Goal: Find specific page/section: Find specific page/section

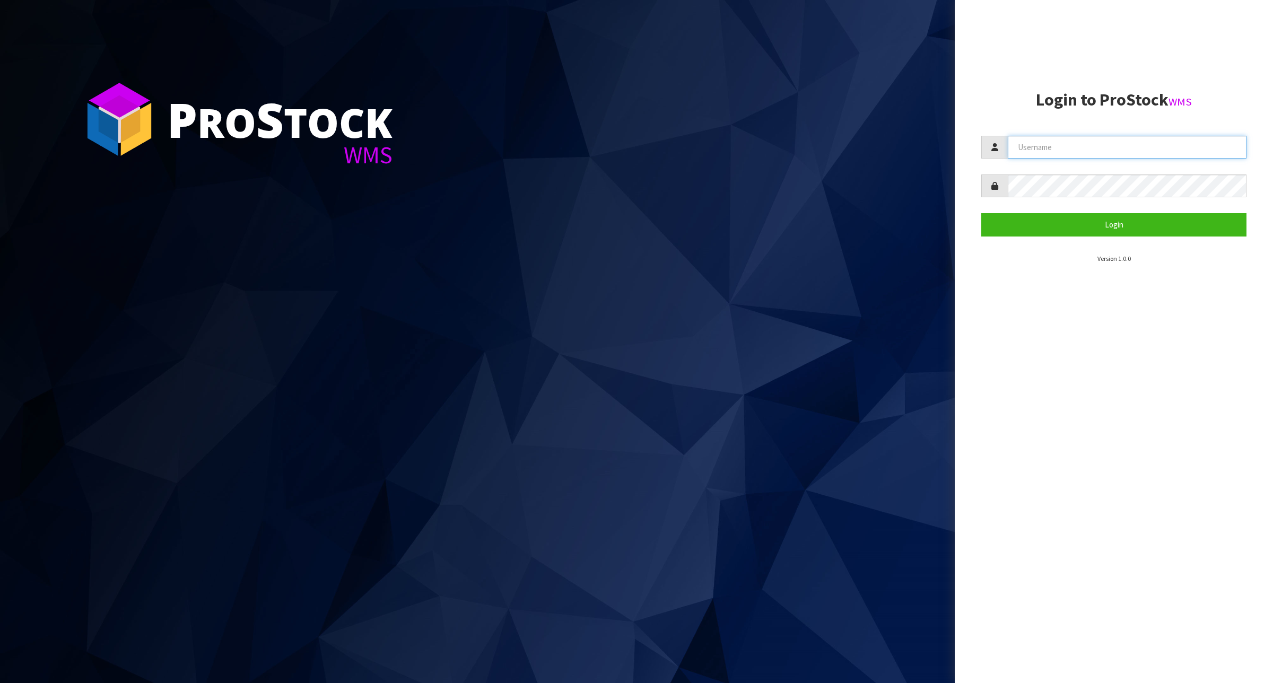
type input "krishna"
click at [1110, 229] on button "Login" at bounding box center [1113, 224] width 265 height 23
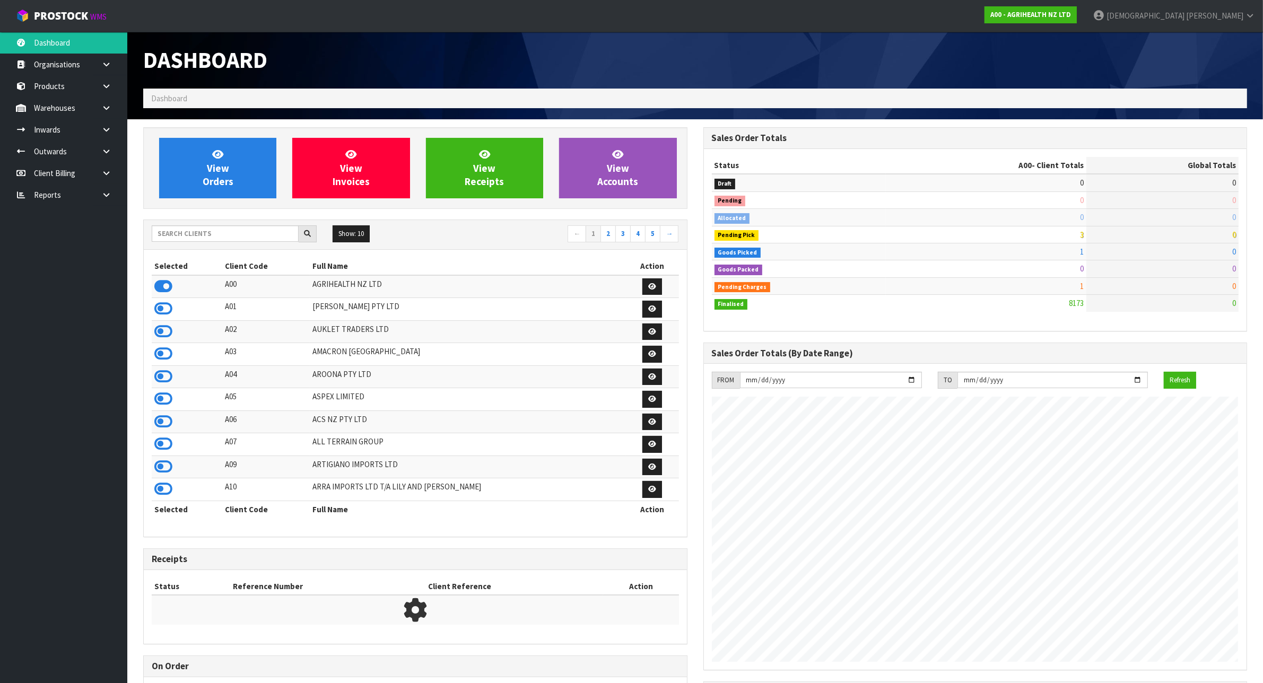
scroll to position [807, 559]
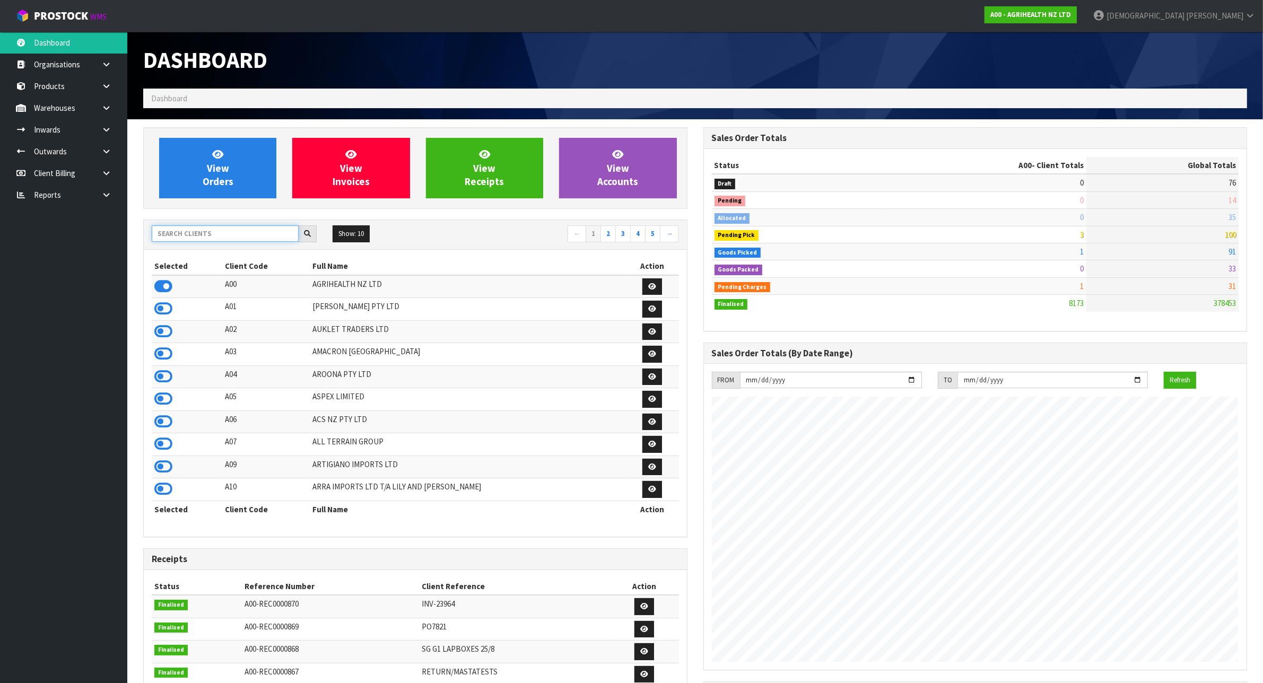
click at [218, 231] on input "text" at bounding box center [225, 233] width 147 height 16
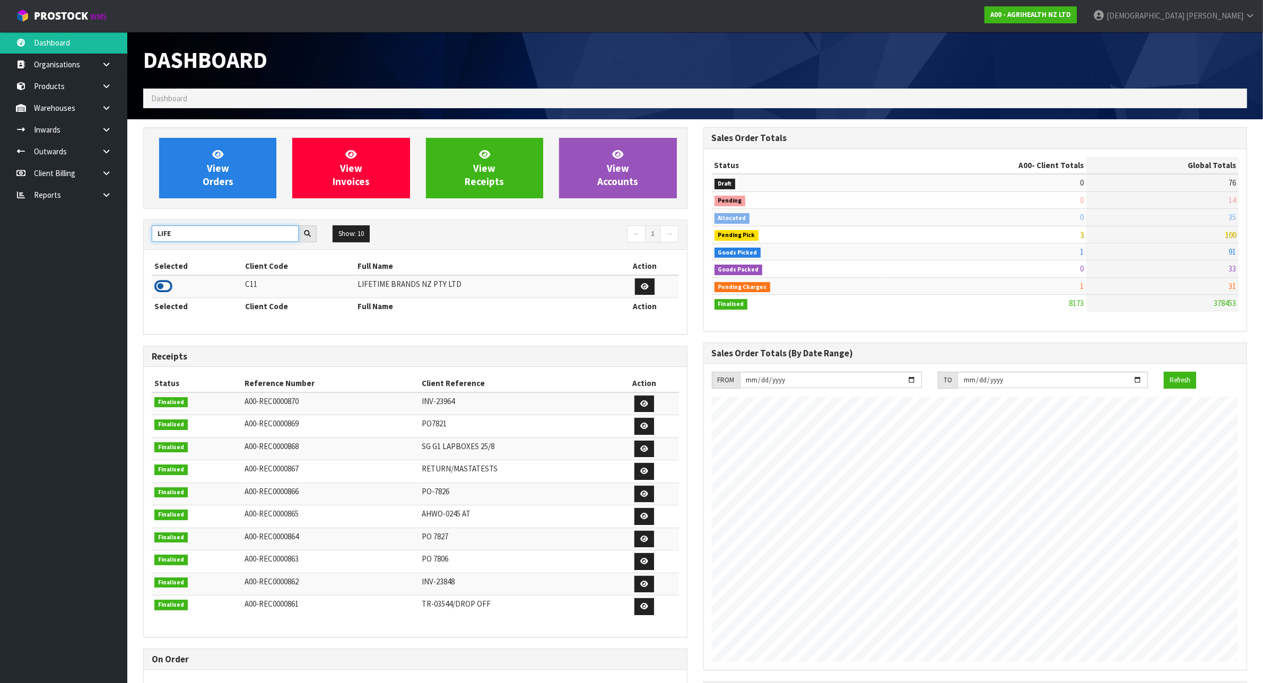
type input "LIFE"
click at [159, 285] on icon at bounding box center [163, 286] width 18 height 16
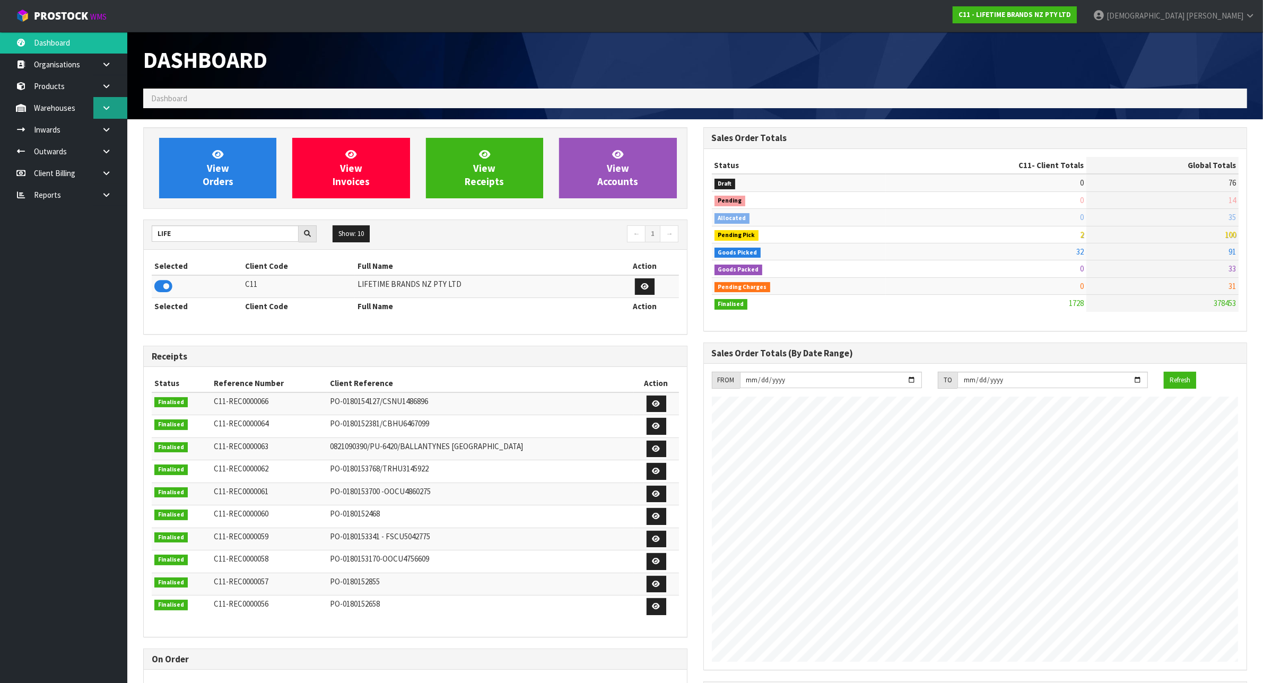
click at [97, 108] on link at bounding box center [110, 108] width 34 height 22
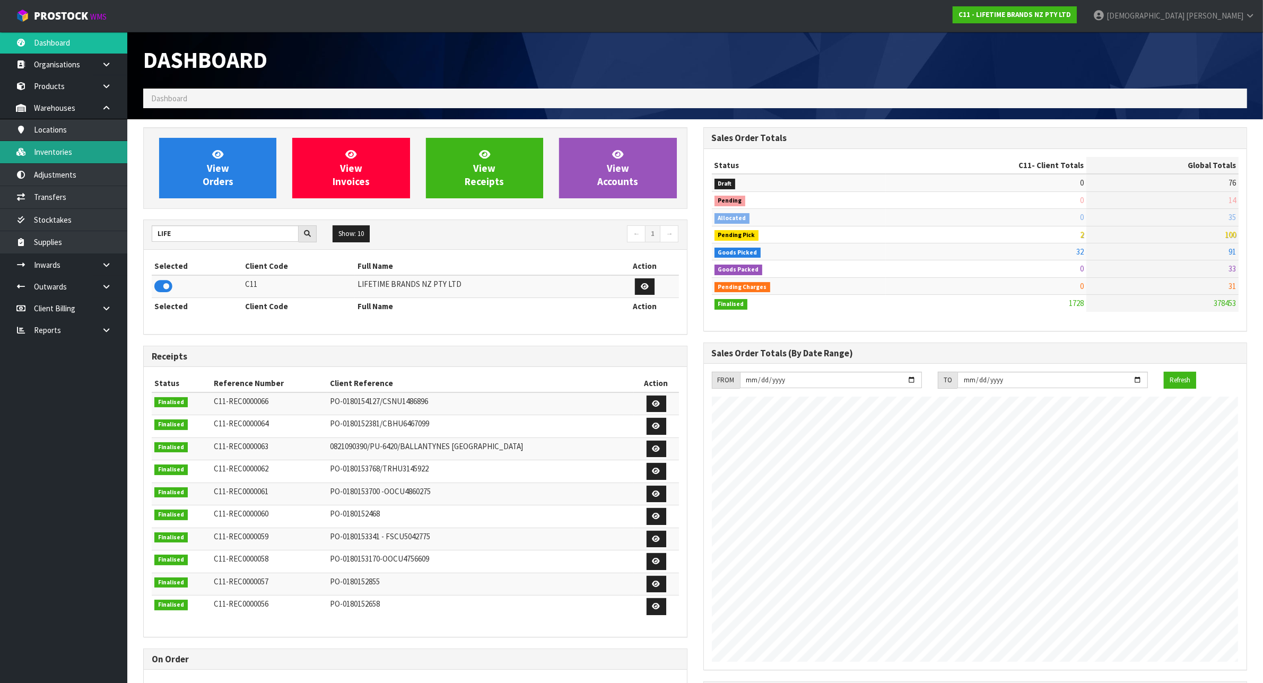
click at [73, 150] on link "Inventories" at bounding box center [63, 152] width 127 height 22
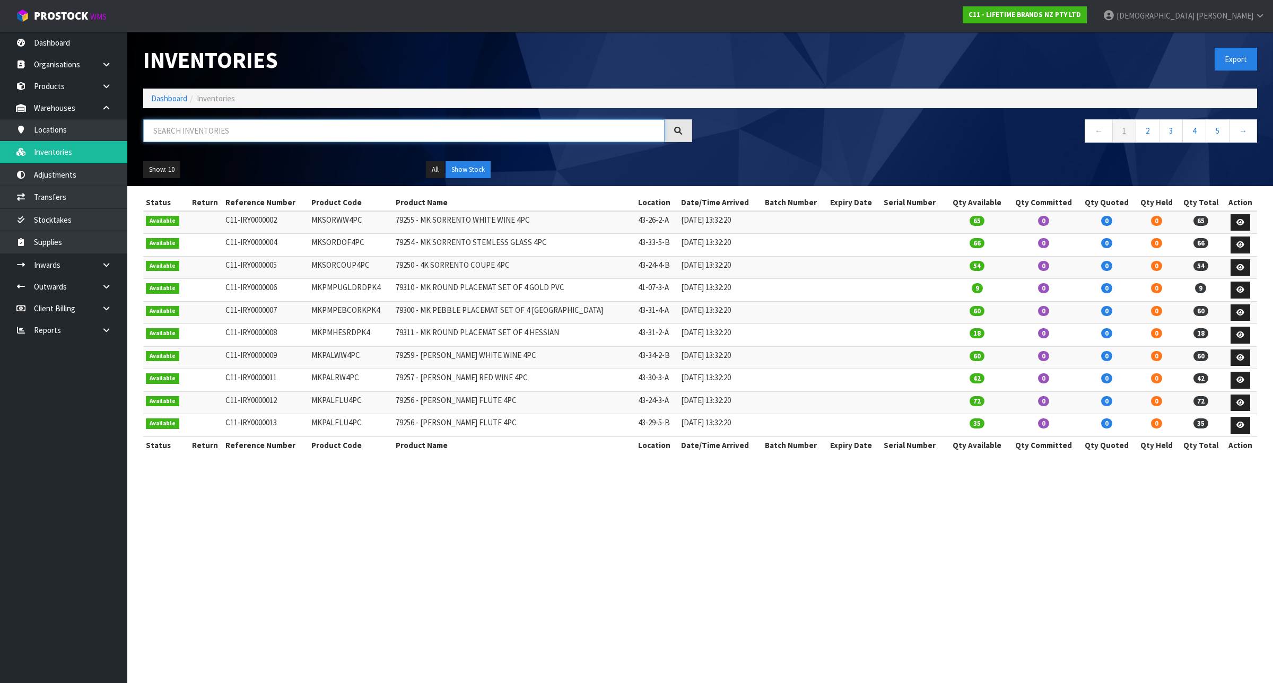
click at [465, 135] on input "text" at bounding box center [403, 130] width 521 height 23
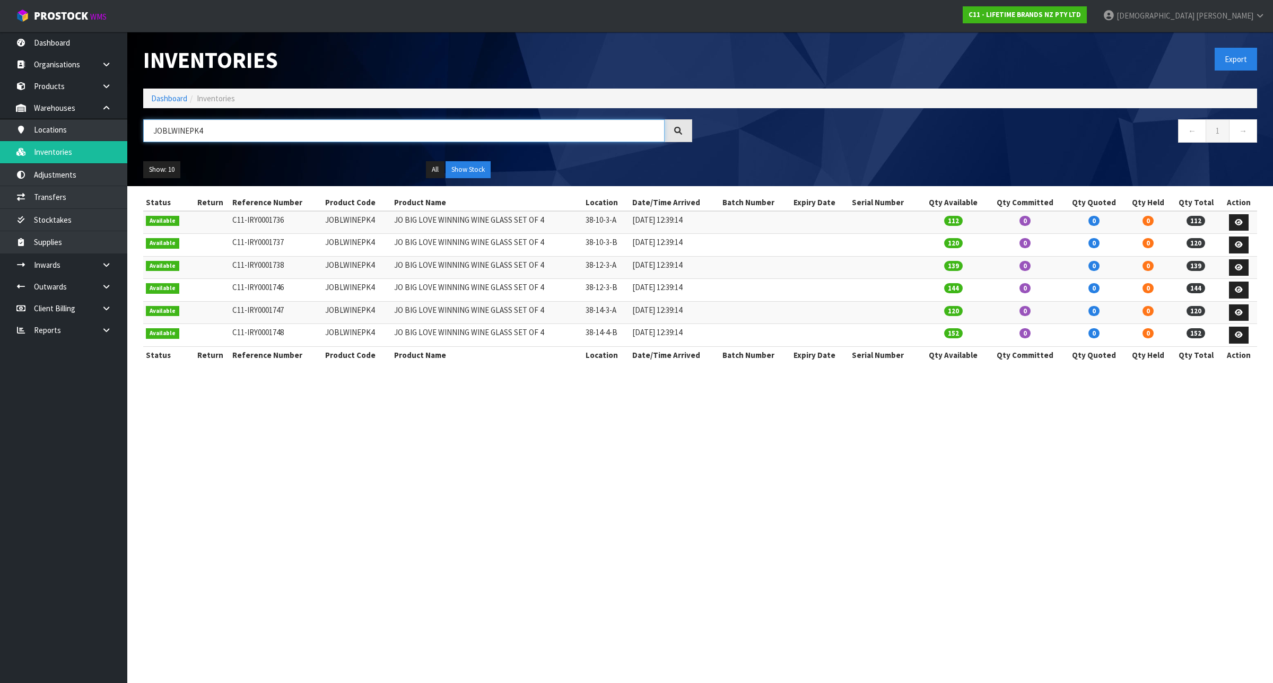
type input "JOBLWINEPK4"
drag, startPoint x: 297, startPoint y: 119, endPoint x: 126, endPoint y: 117, distance: 171.3
click at [126, 117] on body "Toggle navigation ProStock WMS C11 - LIFETIME BRANDS NZ PTY LTD [PERSON_NAME] L…" at bounding box center [636, 341] width 1273 height 683
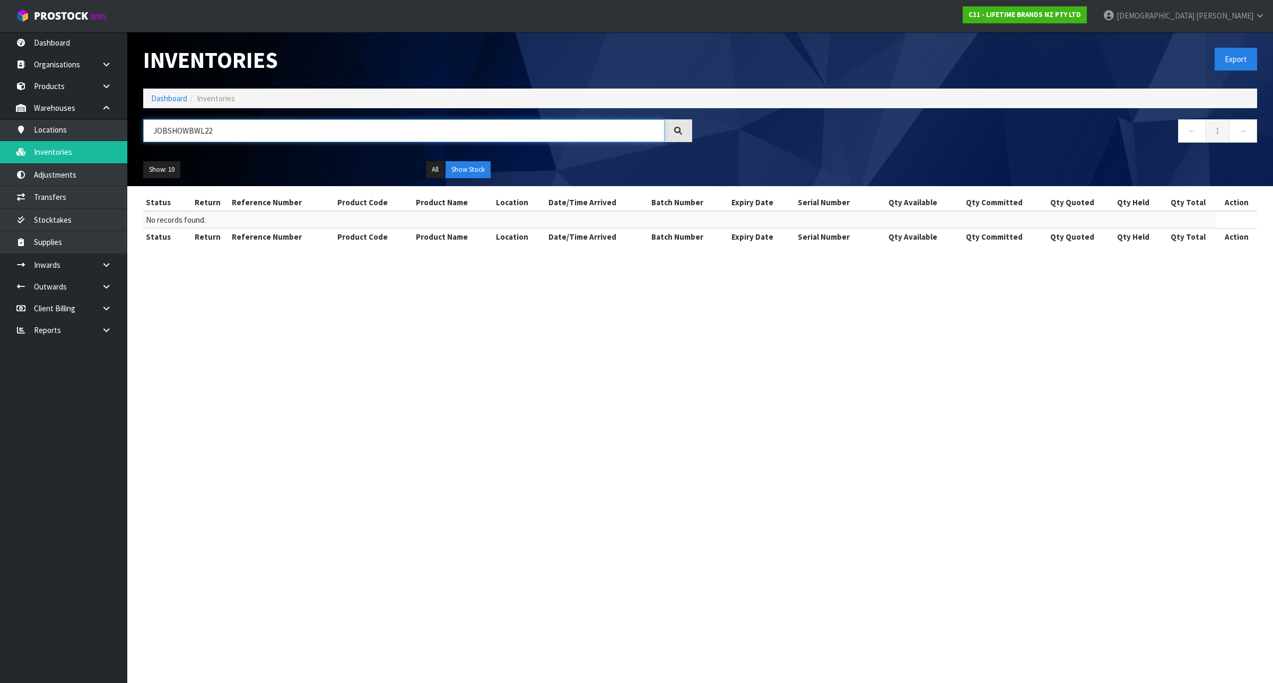
click at [243, 128] on input "JOBSHOWBWL22" at bounding box center [403, 130] width 521 height 23
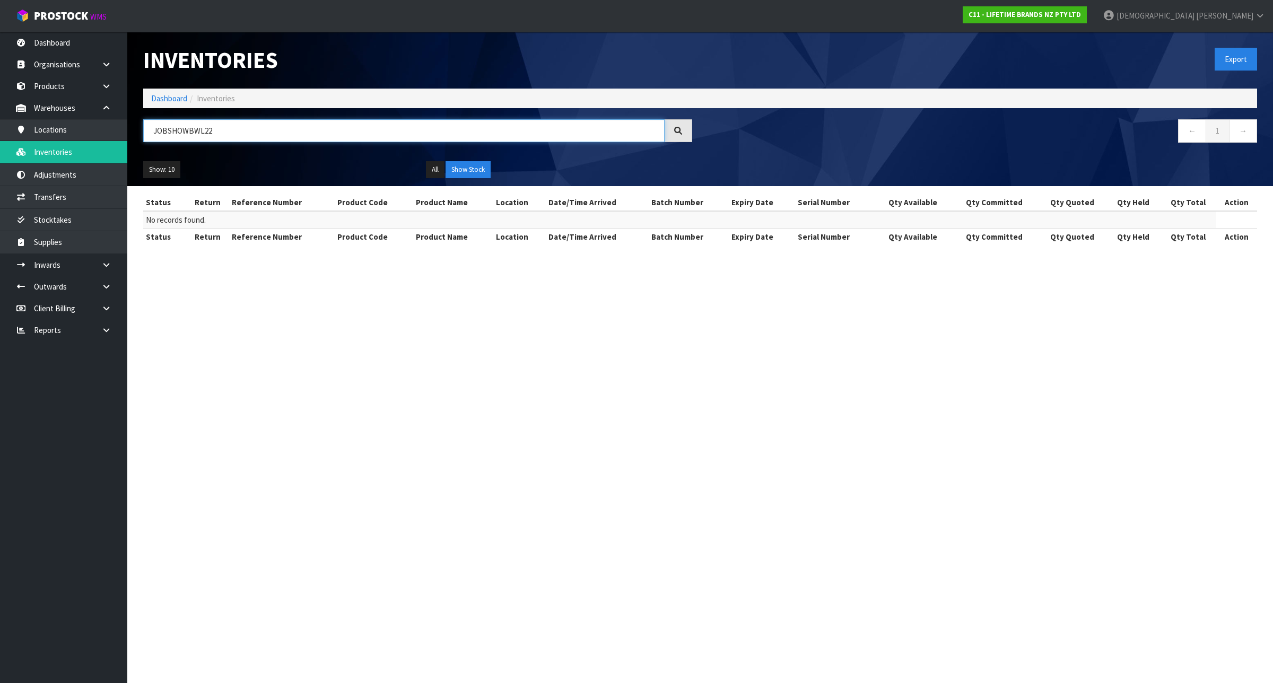
drag, startPoint x: 243, startPoint y: 128, endPoint x: 211, endPoint y: 133, distance: 32.1
click at [211, 133] on input "JOBSHOWBWL22" at bounding box center [403, 130] width 521 height 23
click at [248, 129] on input "JOBSHOWBWL22" at bounding box center [403, 130] width 521 height 23
click at [204, 133] on input "JOBSHOWBWL22" at bounding box center [403, 130] width 521 height 23
click at [183, 135] on input "JOBSHOWBWL22" at bounding box center [403, 130] width 521 height 23
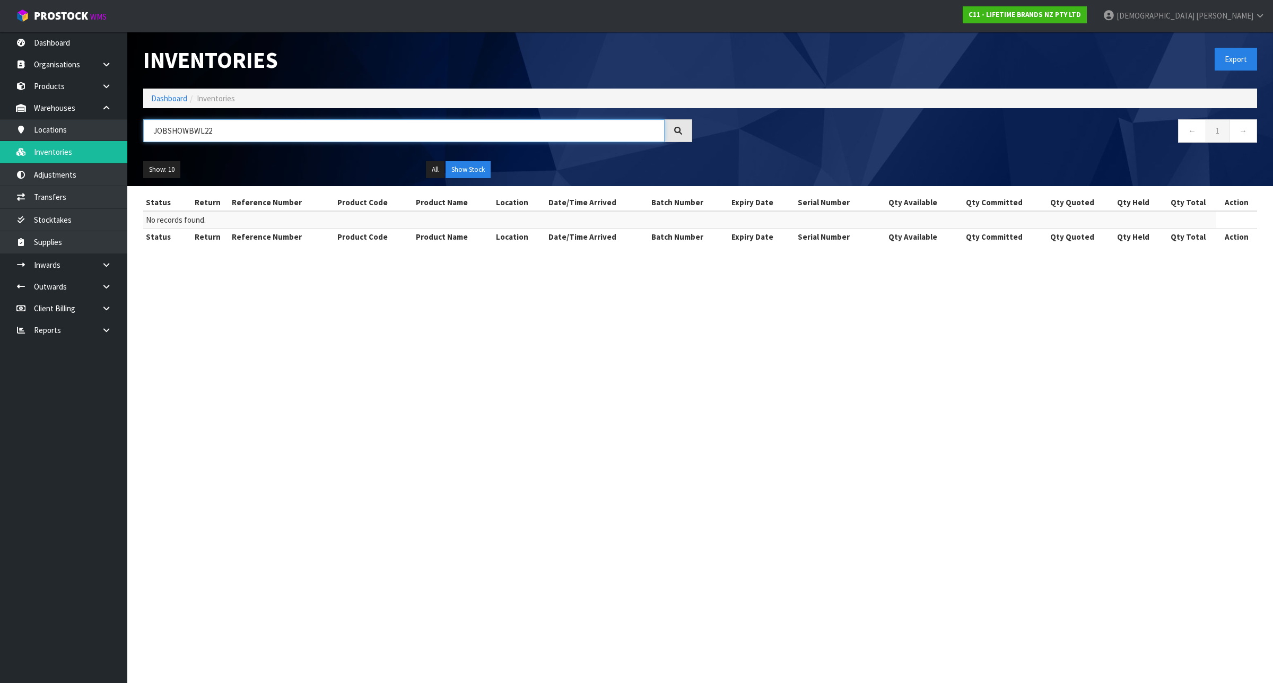
click at [165, 133] on input "JOBSHOWBWL22" at bounding box center [403, 130] width 521 height 23
click at [467, 366] on section "Inventories Export Dashboard Inventories JOBLSHOWBWL22 ← 1 → Show: 10 5 10 25 5…" at bounding box center [636, 341] width 1273 height 683
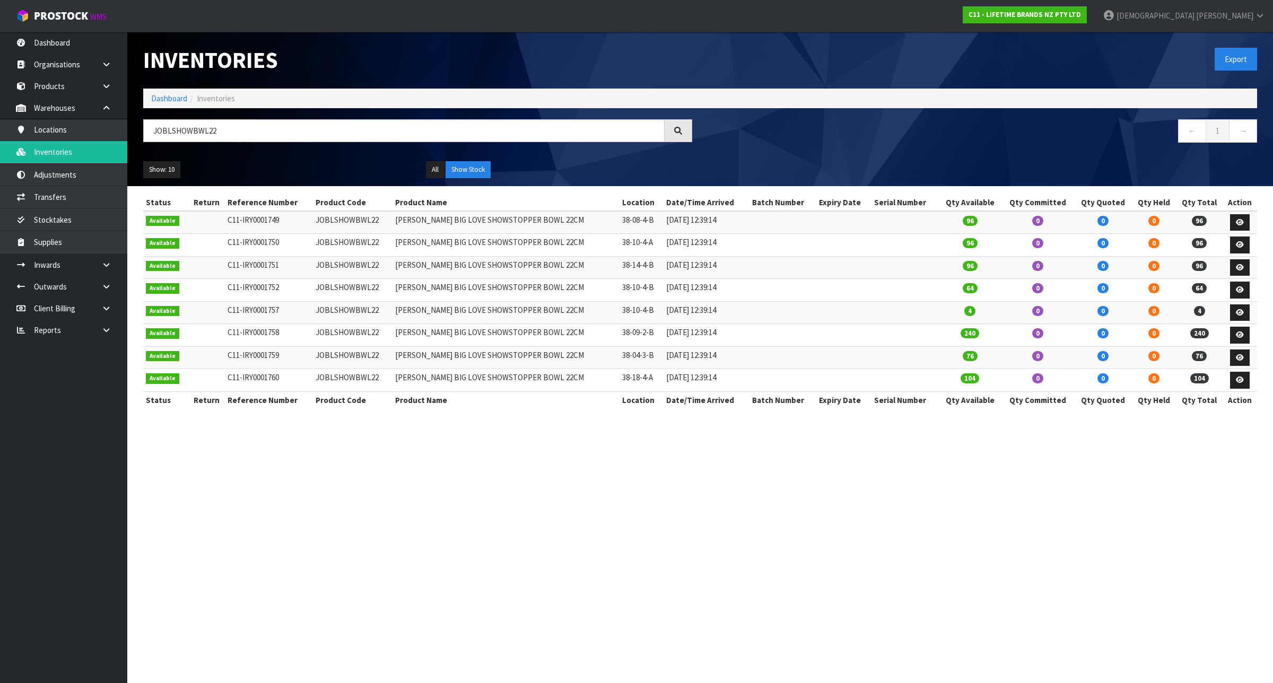
click at [619, 309] on td "38-10-4-B" at bounding box center [641, 312] width 44 height 23
click at [619, 311] on td "38-10-4-B" at bounding box center [641, 312] width 44 height 23
click at [619, 313] on td "38-10-4-B" at bounding box center [641, 312] width 44 height 23
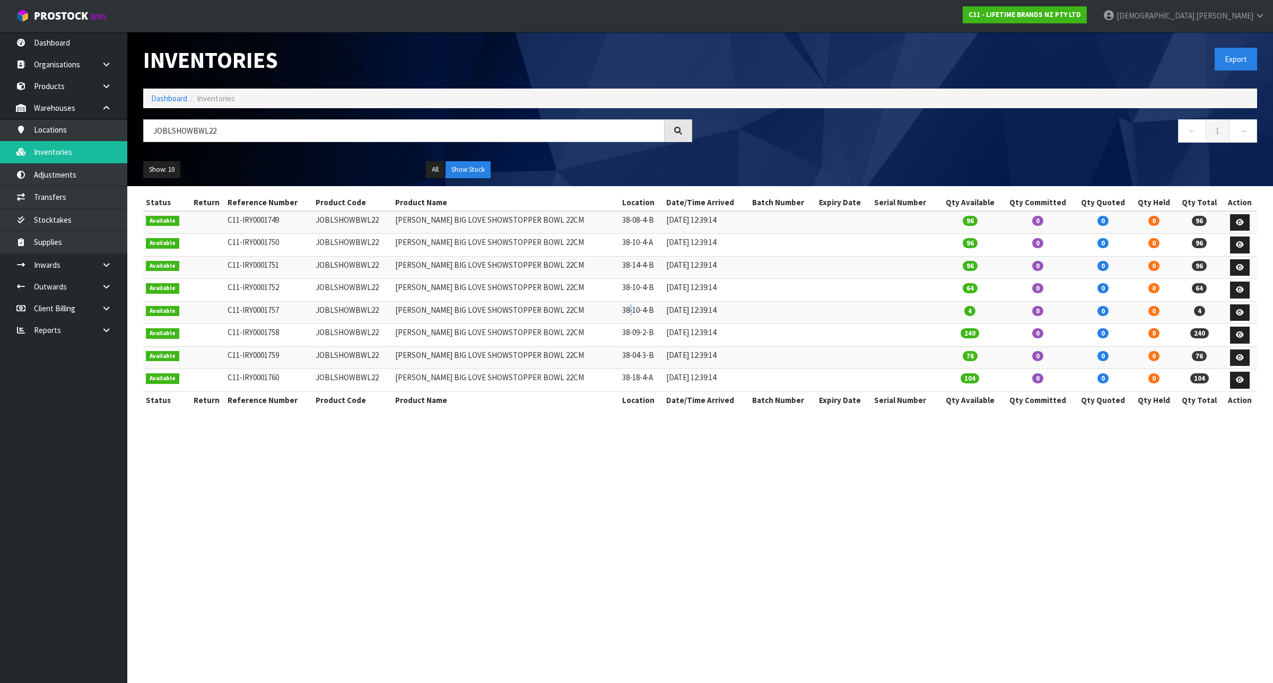
click at [619, 313] on td "38-10-4-B" at bounding box center [641, 312] width 44 height 23
drag, startPoint x: 257, startPoint y: 130, endPoint x: -2, endPoint y: 124, distance: 258.9
click at [0, 124] on html "Toggle navigation ProStock WMS C11 - LIFETIME BRANDS NZ PTY LTD [PERSON_NAME] L…" at bounding box center [636, 341] width 1273 height 683
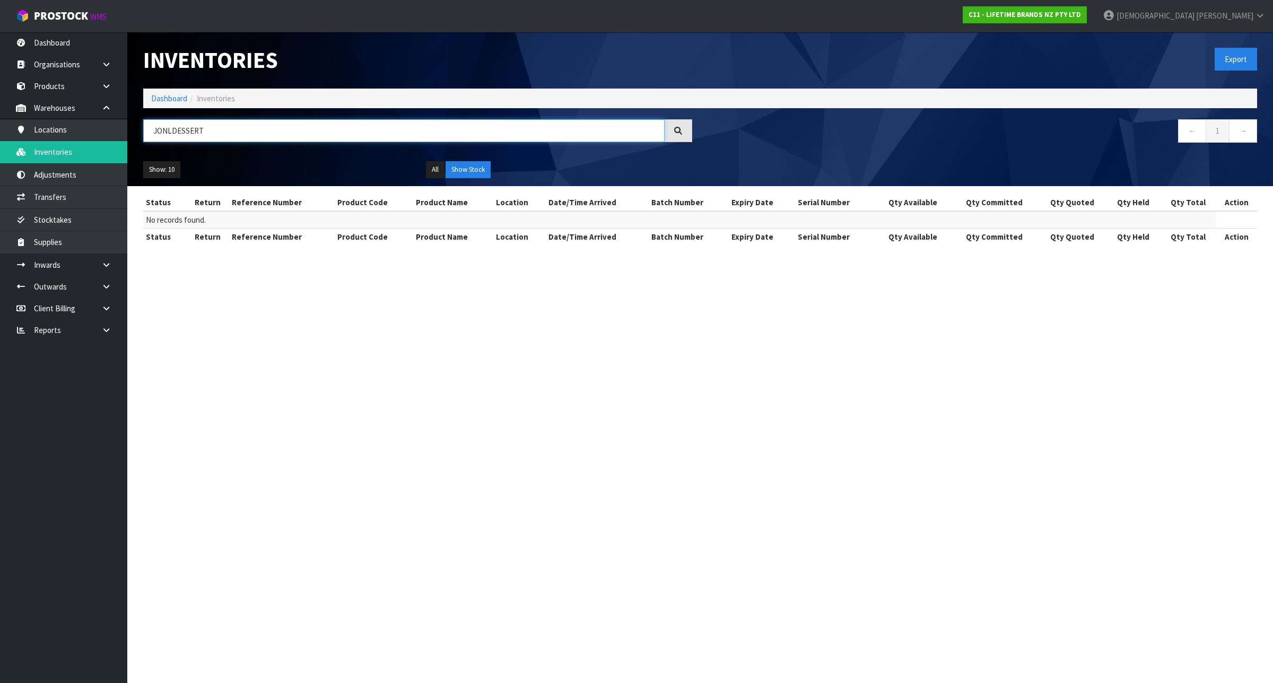
click at [165, 138] on input "JONLDESSERT" at bounding box center [403, 130] width 521 height 23
click at [169, 133] on input "JONLDESSERT" at bounding box center [403, 130] width 521 height 23
click at [223, 127] on input "JOBLDESSERT" at bounding box center [403, 130] width 521 height 23
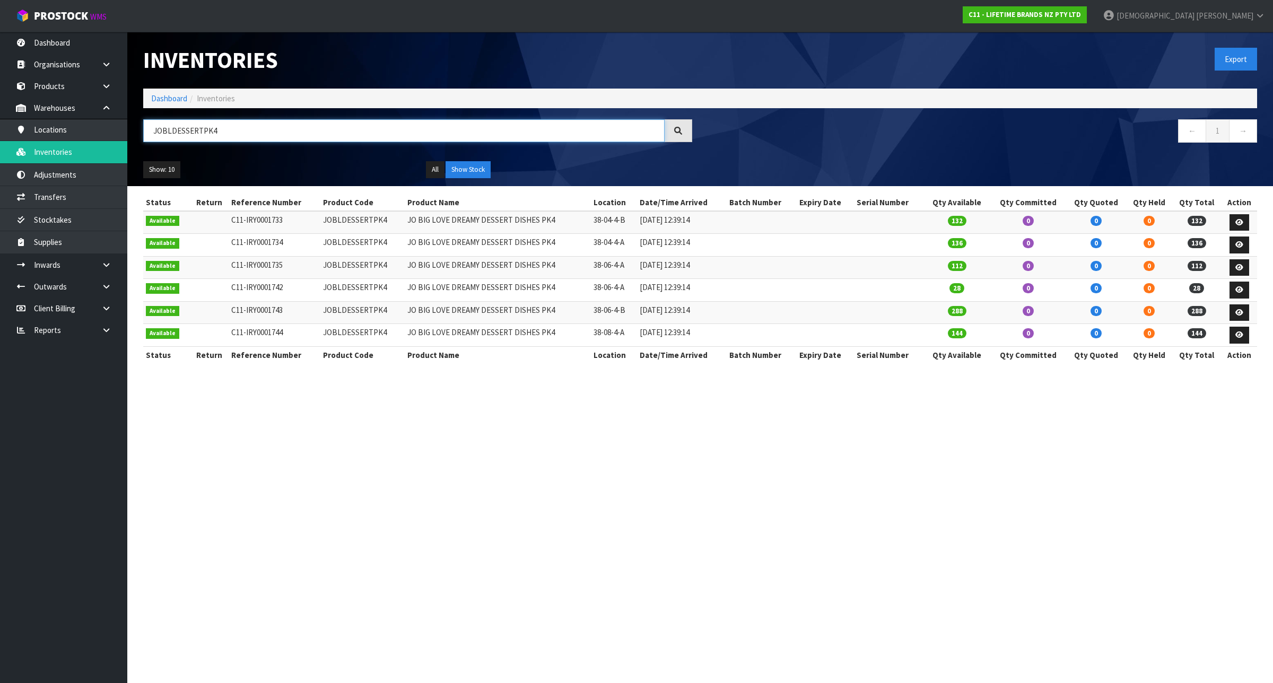
type input "JOBLDESSERTPK4"
click at [439, 485] on section "Inventories Export Dashboard Inventories JOBLDESSERTPK4 ← 1 → Show: 10 5 10 25 …" at bounding box center [636, 341] width 1273 height 683
click at [1078, 20] on link "C11 - LIFETIME BRANDS NZ PTY LTD" at bounding box center [1024, 14] width 124 height 17
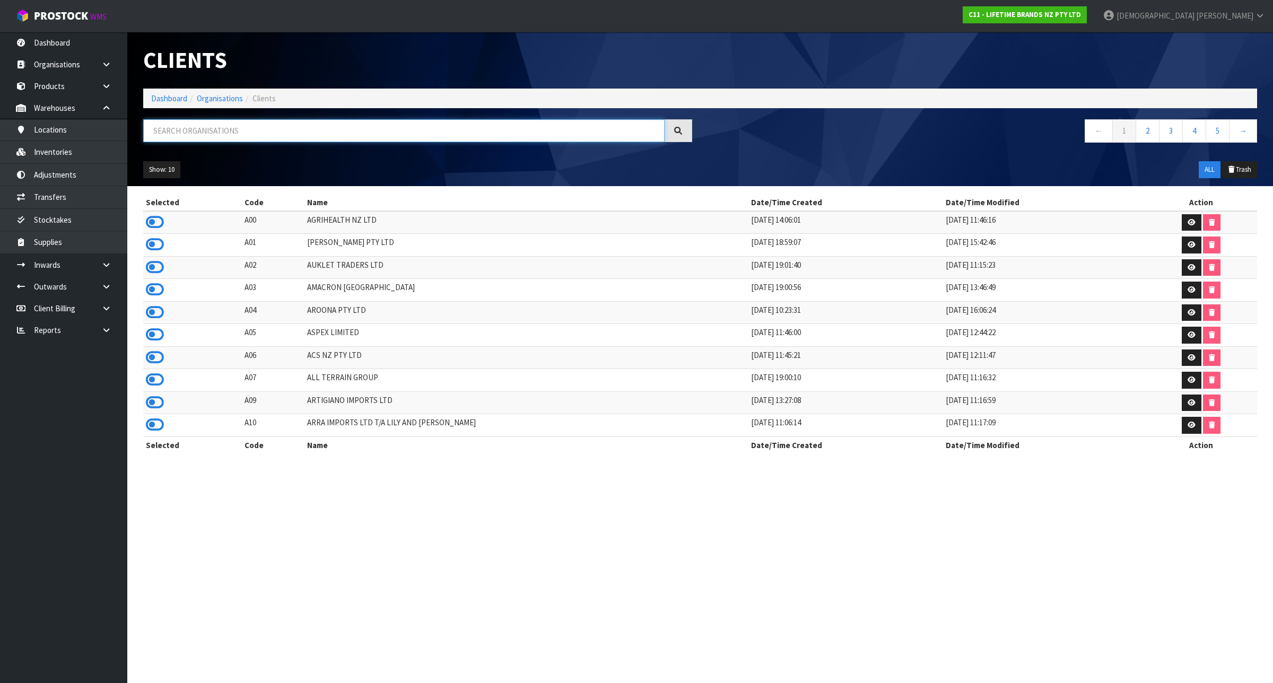
click at [360, 134] on input "text" at bounding box center [403, 130] width 521 height 23
click at [1194, 12] on span "[DEMOGRAPHIC_DATA]" at bounding box center [1155, 16] width 78 height 10
click at [1217, 33] on ul "Logout" at bounding box center [1230, 42] width 85 height 21
click at [1217, 38] on div "Clients" at bounding box center [700, 60] width 1130 height 57
click at [1194, 20] on span "[DEMOGRAPHIC_DATA]" at bounding box center [1155, 16] width 78 height 10
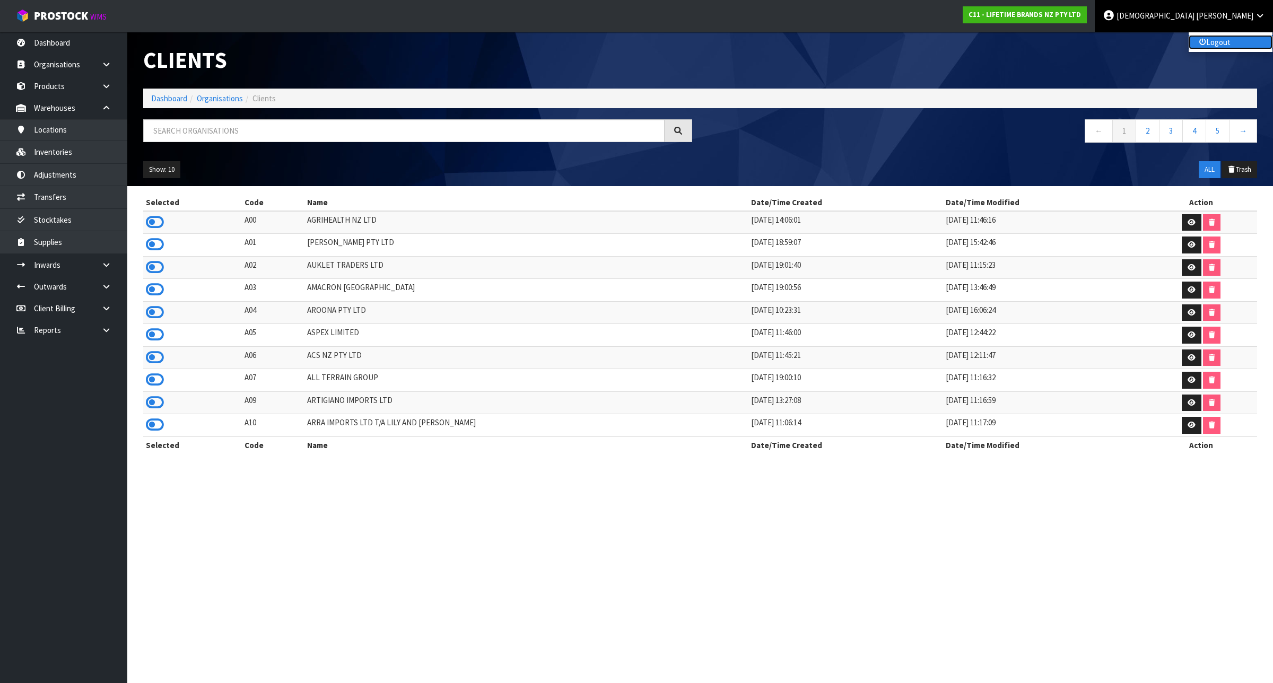
click at [1214, 41] on link "Logout" at bounding box center [1230, 42] width 84 height 14
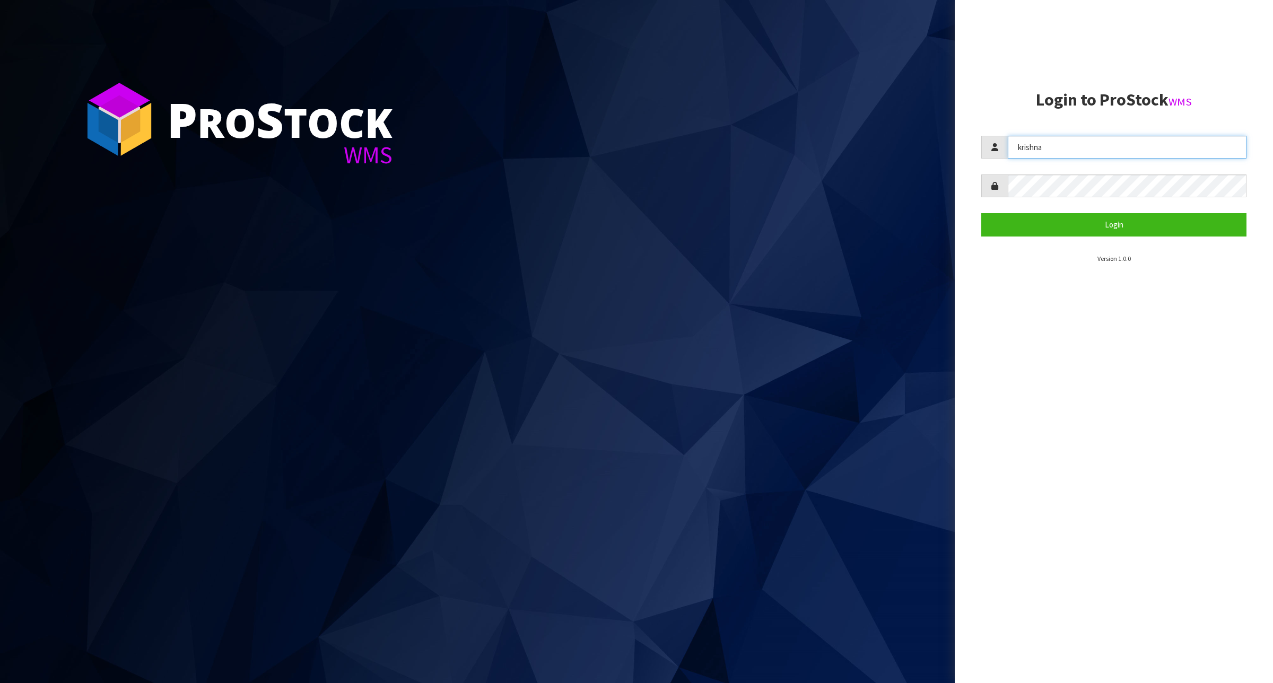
drag, startPoint x: 1058, startPoint y: 141, endPoint x: 976, endPoint y: 189, distance: 95.6
click at [870, 181] on div "P ro S tock WMS Login to ProStock WMS krishna Login Version 1.0.0" at bounding box center [636, 341] width 1273 height 683
type input "James"
click at [1052, 238] on section "Login to ProStock WMS James Login Version 1.0.0" at bounding box center [1113, 177] width 265 height 173
click at [1045, 219] on button "Login" at bounding box center [1113, 224] width 265 height 23
